Goal: Information Seeking & Learning: Learn about a topic

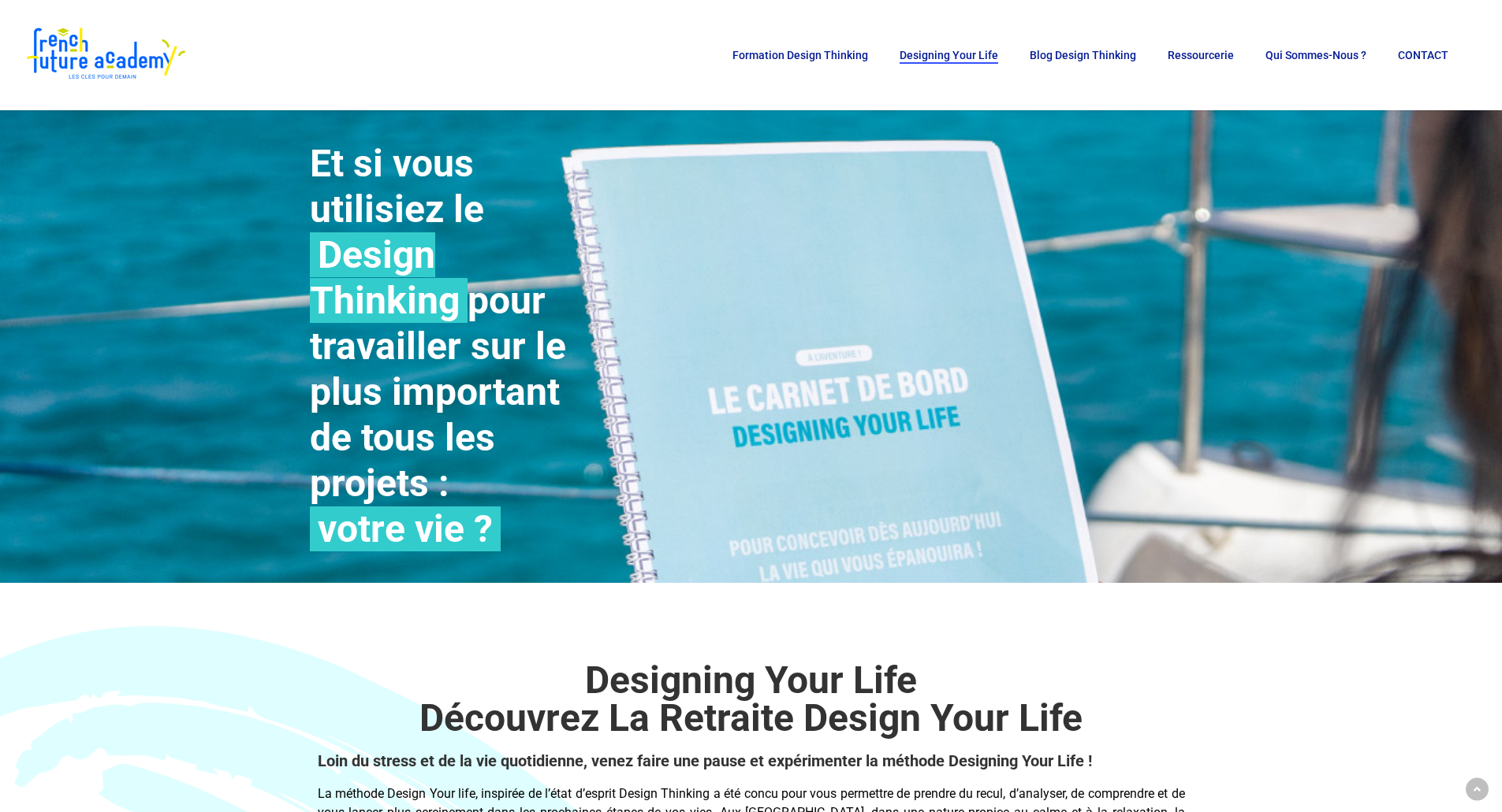
scroll to position [5043, 0]
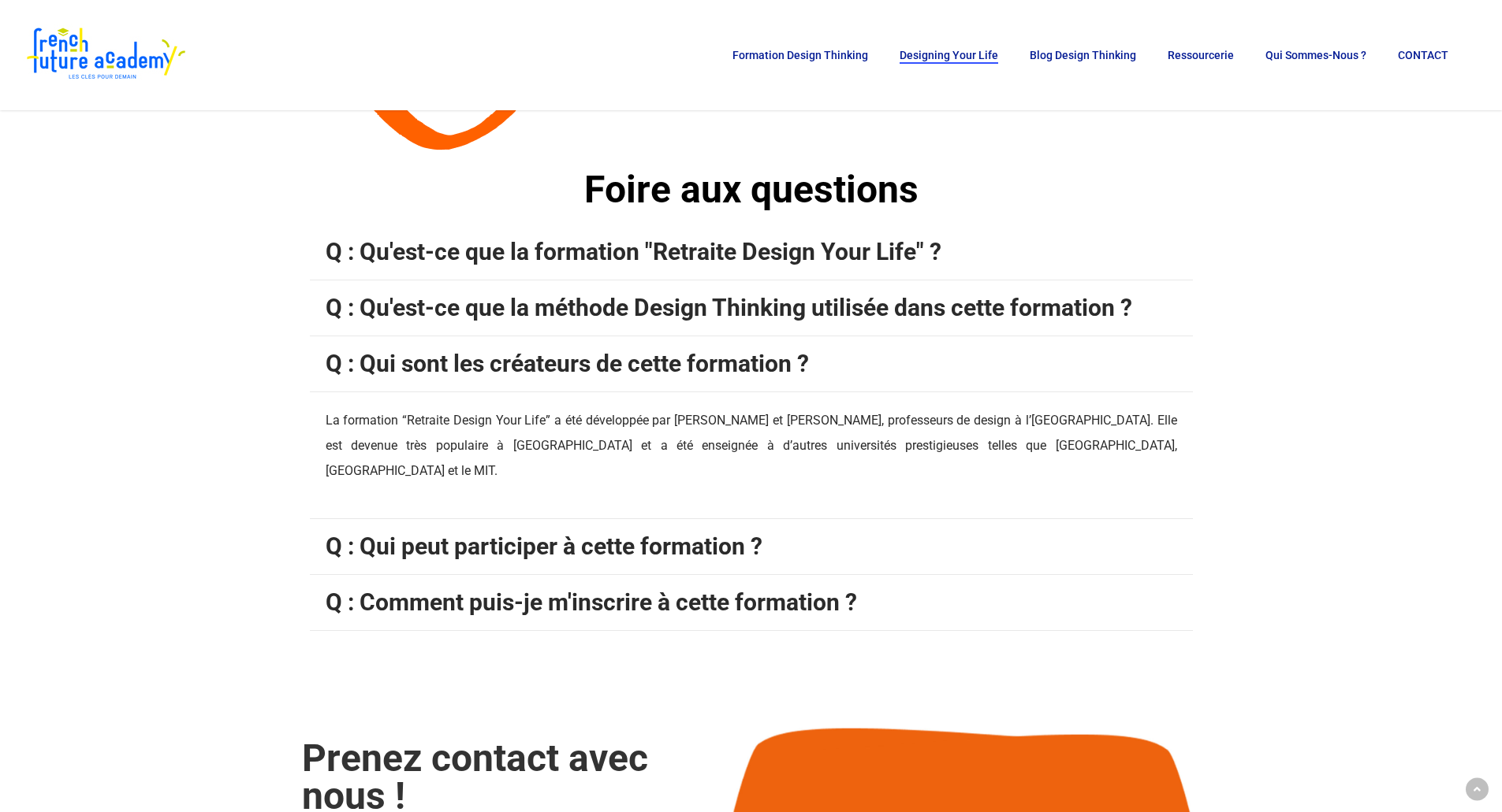
click at [463, 306] on span "Q : Qu'est-ce que la méthode Design Thinking utilisée dans cette formation ?" at bounding box center [729, 307] width 807 height 27
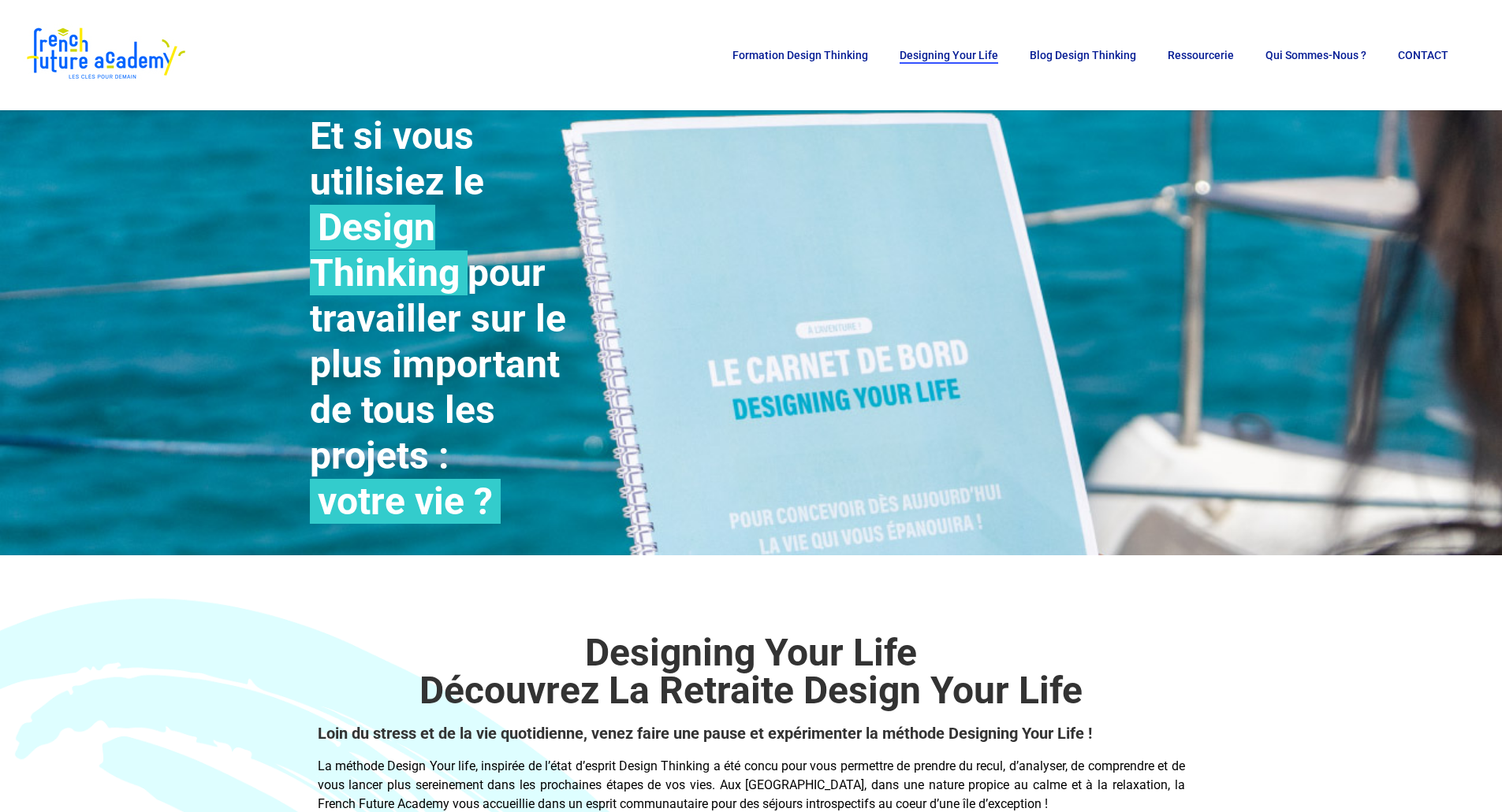
scroll to position [0, 0]
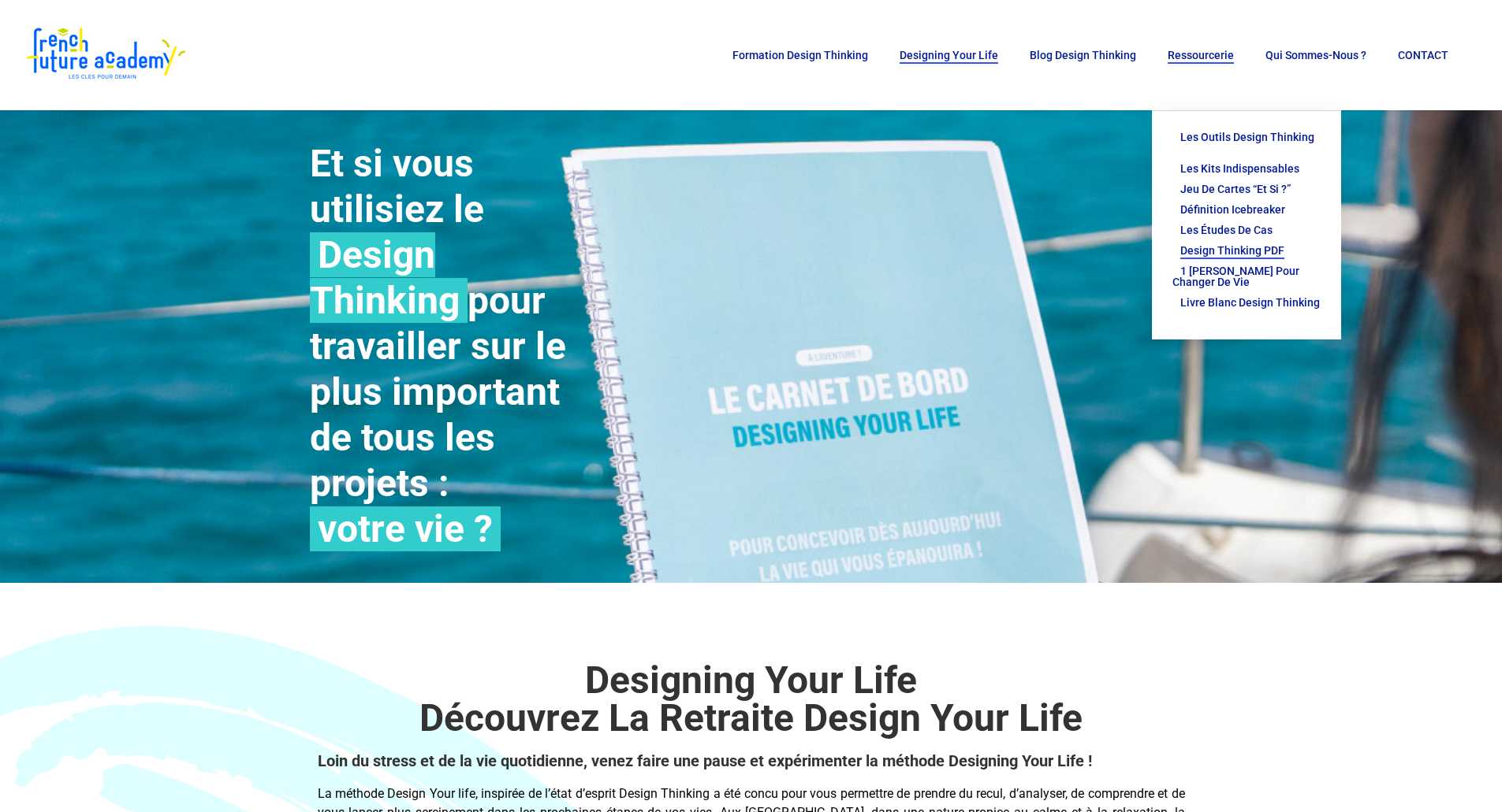
click at [1236, 244] on span "Design thinking PDF" at bounding box center [1232, 249] width 104 height 12
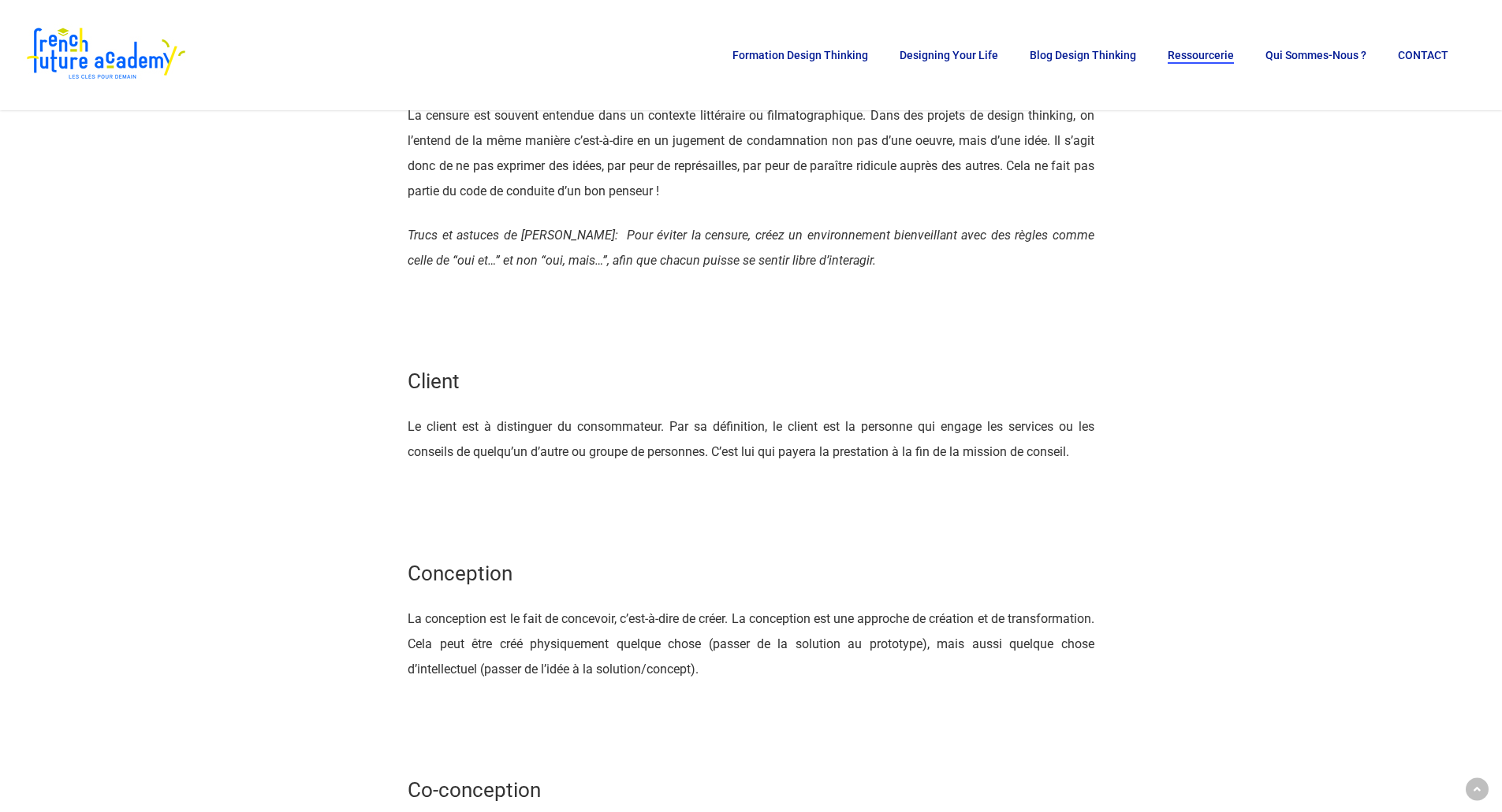
scroll to position [2836, 0]
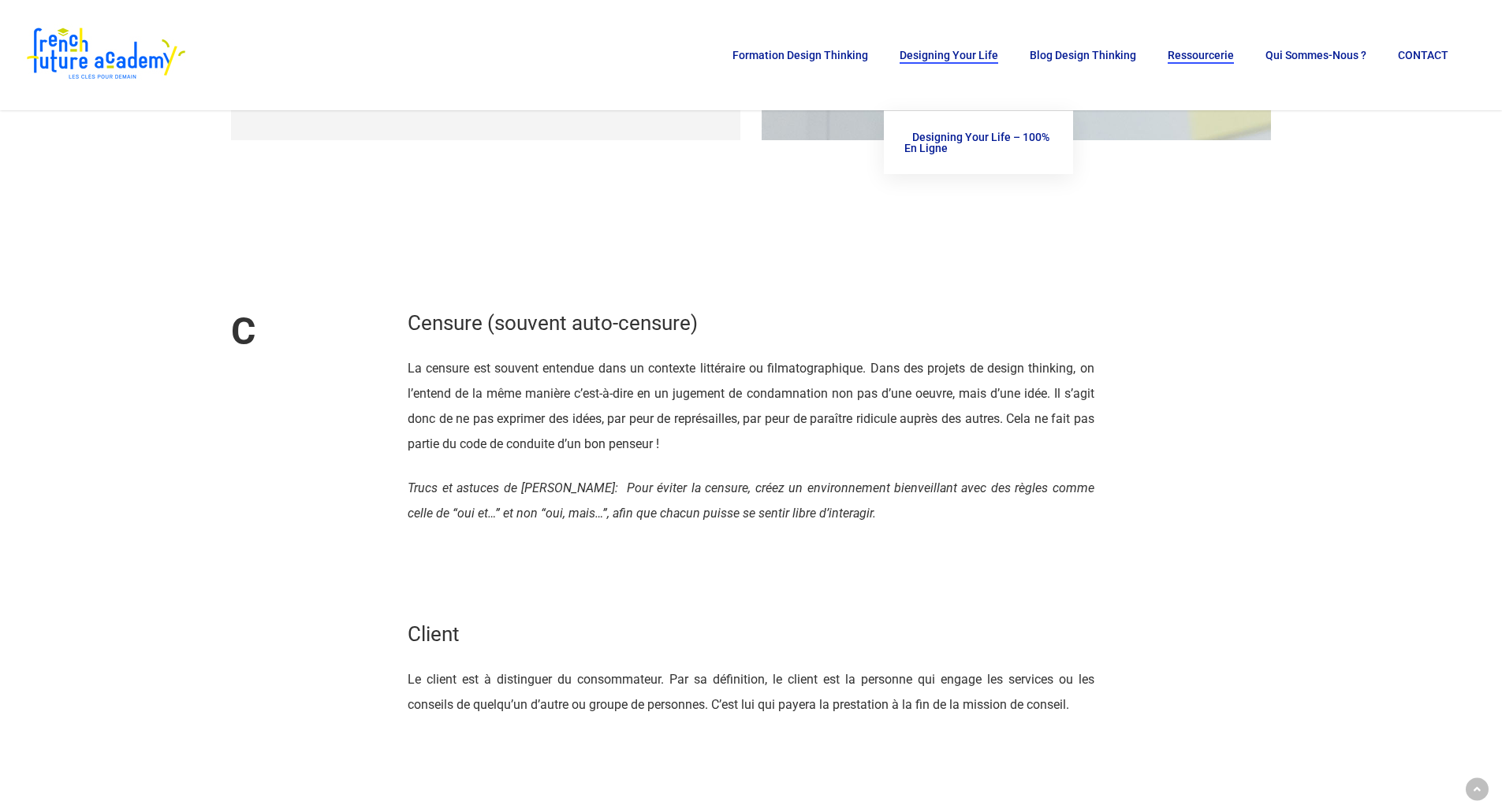
click at [955, 57] on span "Designing Your Life" at bounding box center [948, 54] width 99 height 12
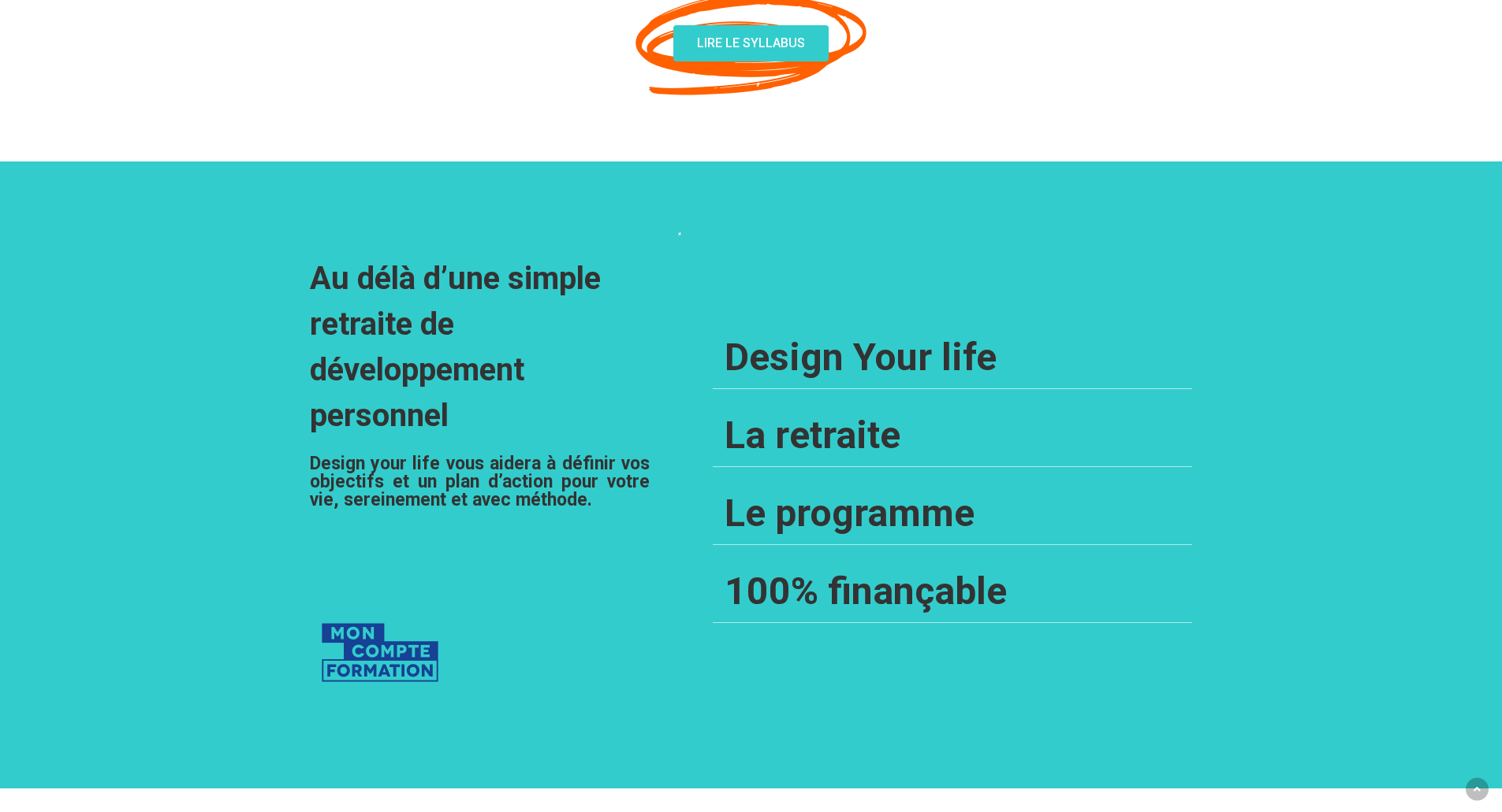
scroll to position [1355, 0]
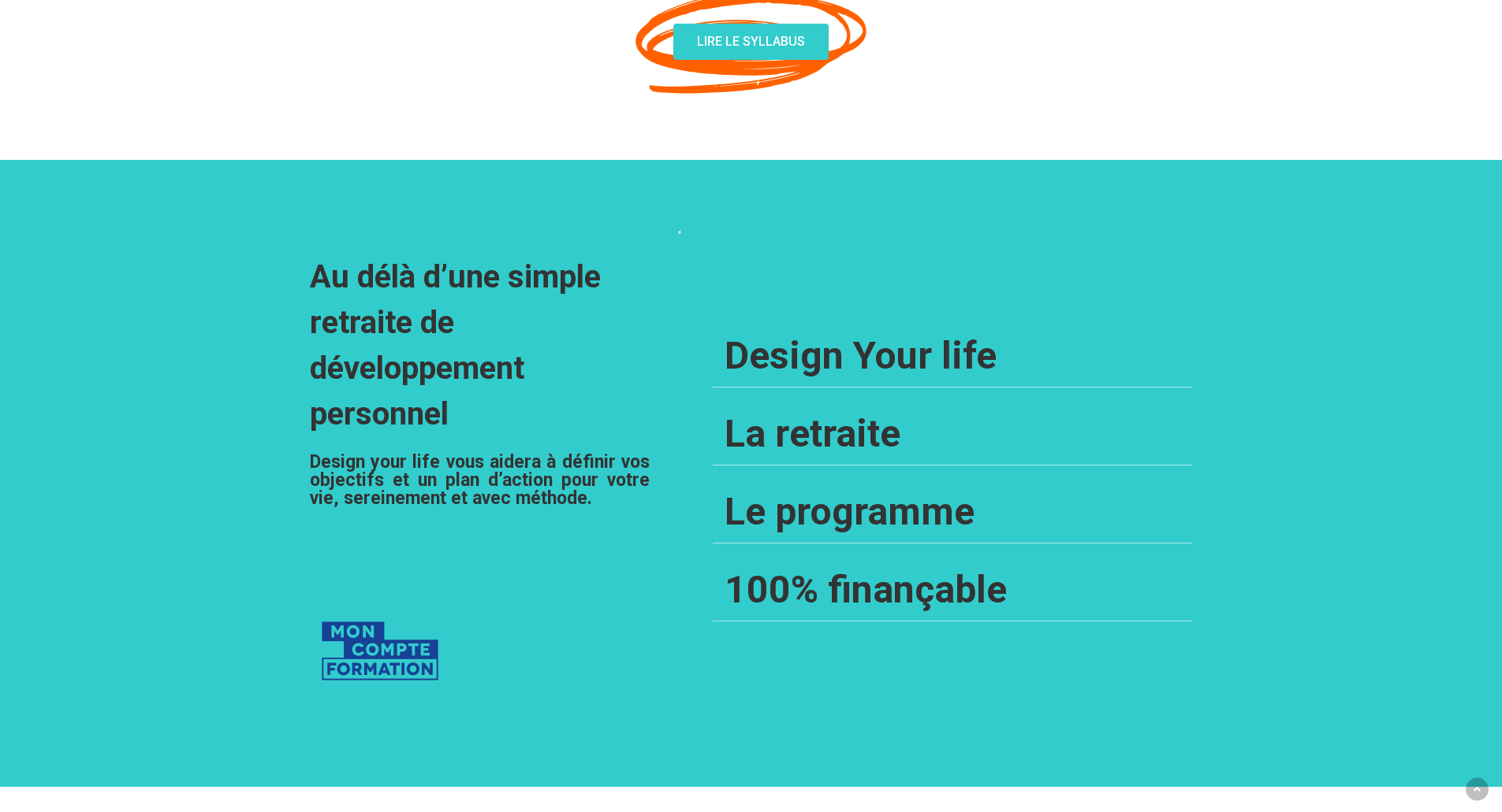
click at [769, 520] on link "Le programme" at bounding box center [849, 512] width 250 height 45
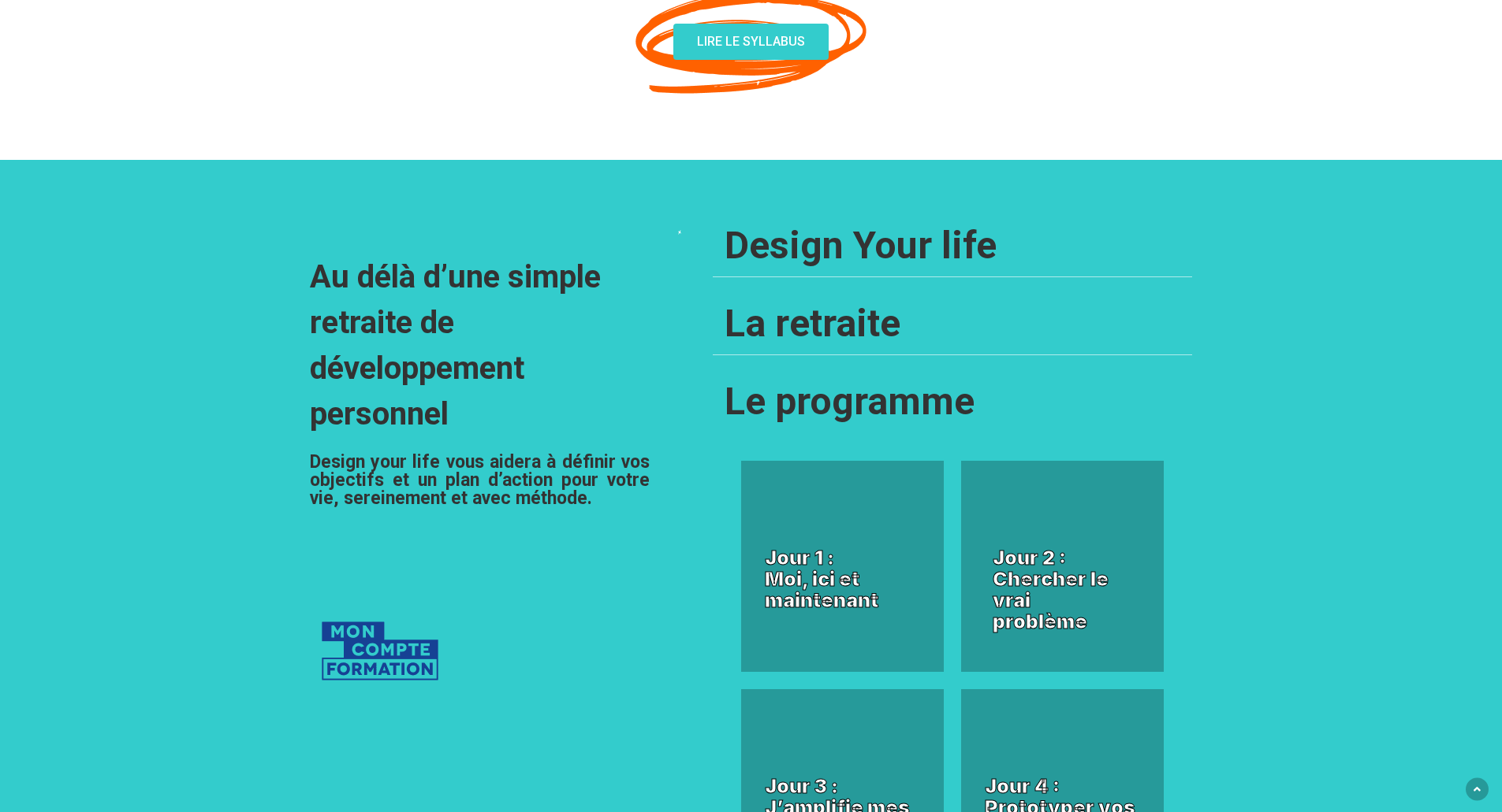
scroll to position [1434, 0]
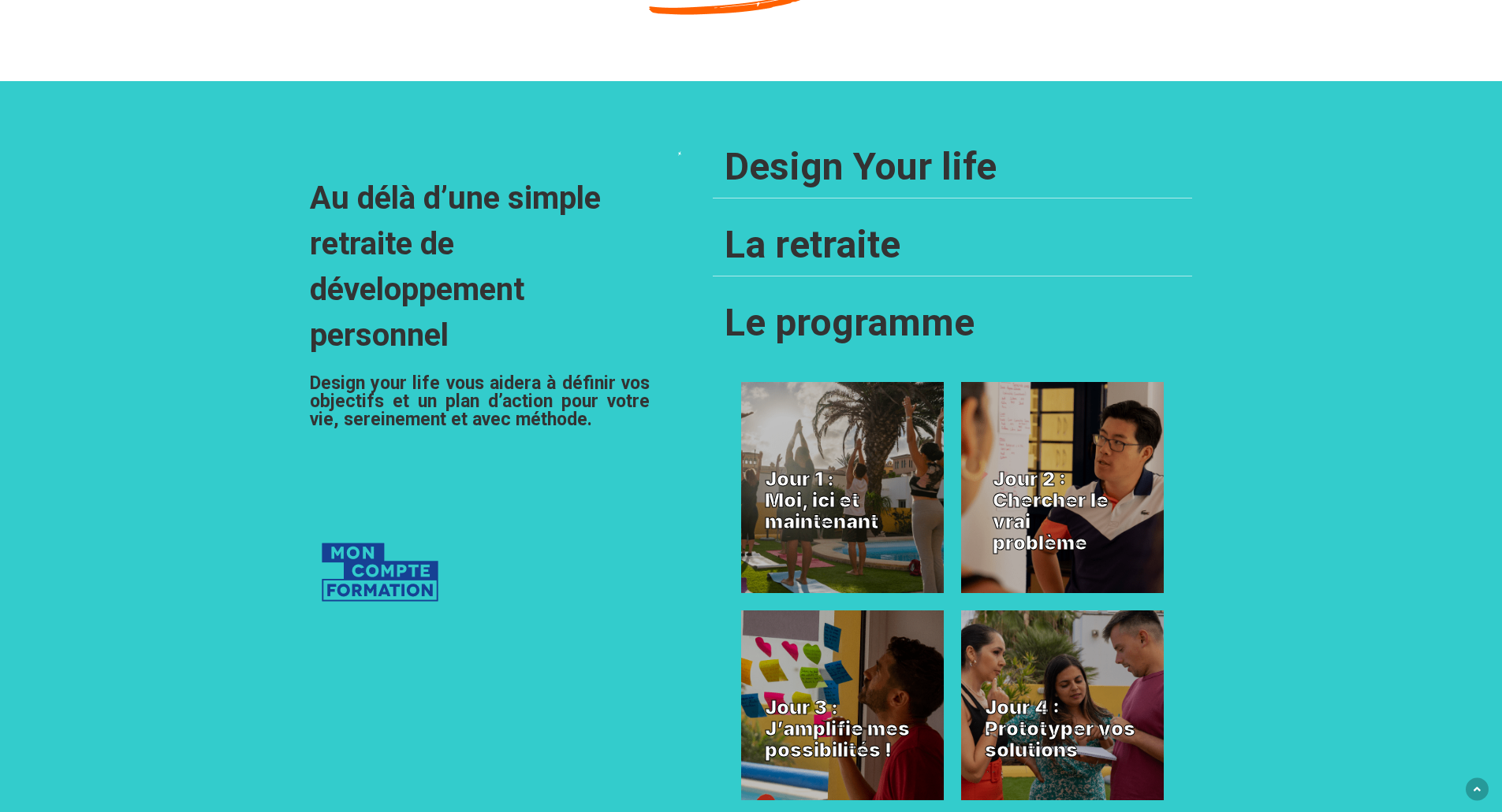
click at [1034, 525] on h2 "Jour 2 : Chercher le vrai problème" at bounding box center [1062, 511] width 140 height 85
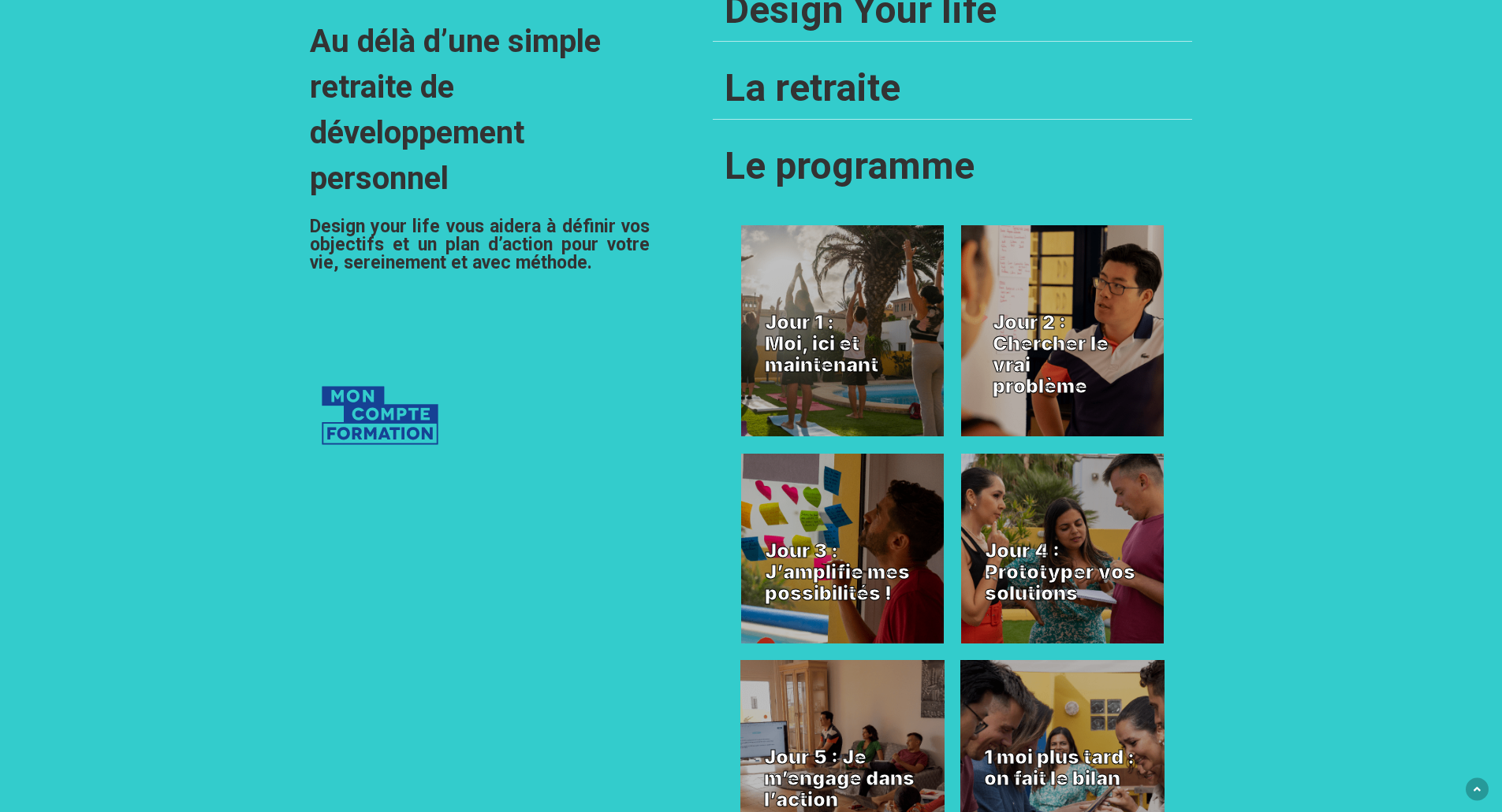
scroll to position [1591, 0]
click at [1054, 333] on h2 "Jour 2 : Chercher le vrai problème" at bounding box center [1062, 353] width 140 height 85
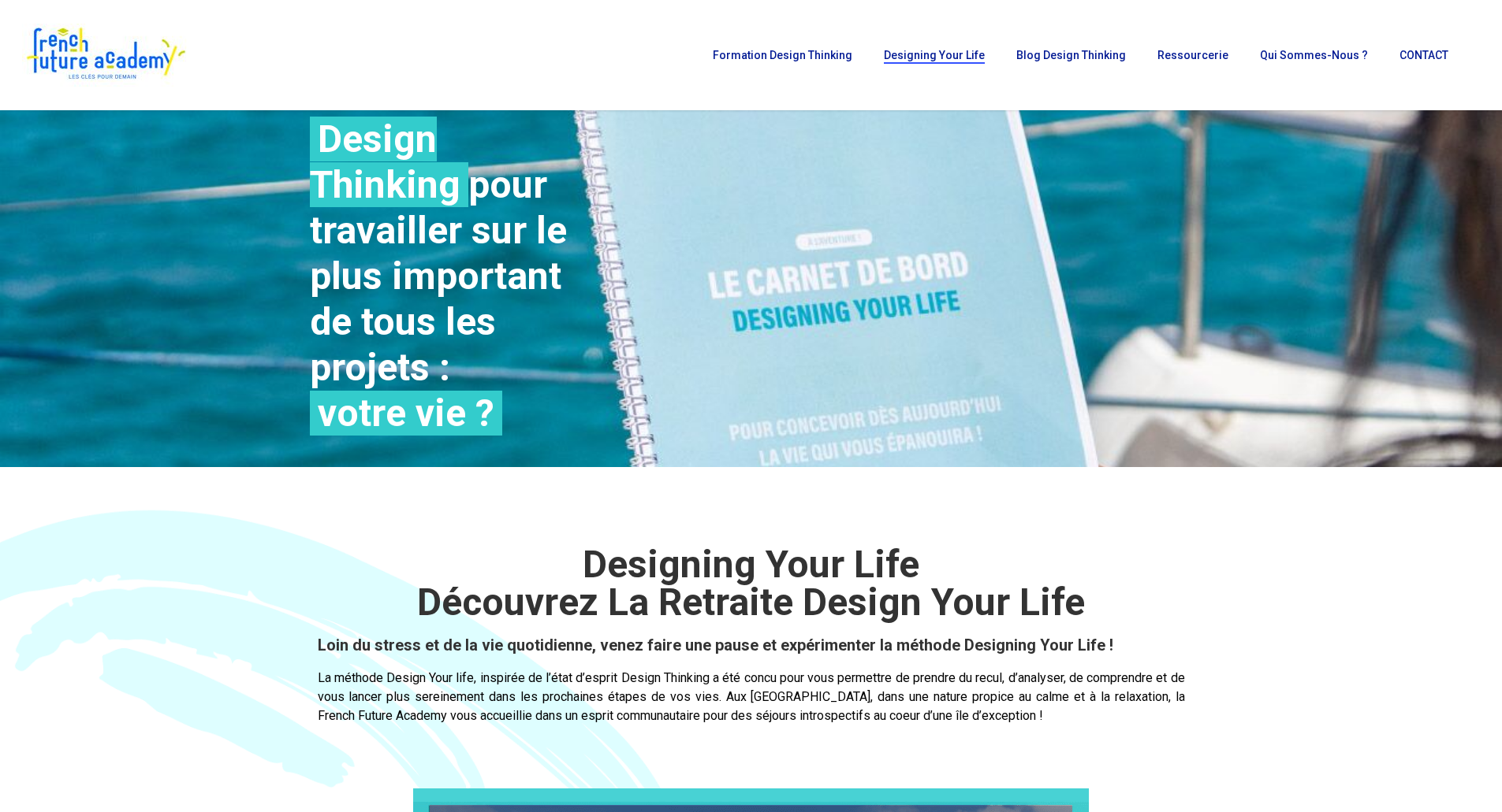
scroll to position [0, 0]
